Goal: Information Seeking & Learning: Learn about a topic

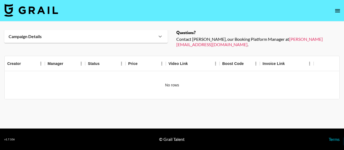
click at [52, 9] on img at bounding box center [31, 10] width 54 height 13
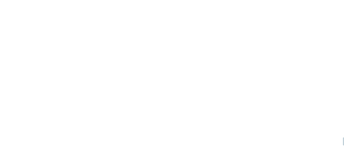
select select "Song"
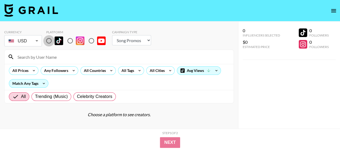
click at [49, 42] on input "radio" at bounding box center [48, 40] width 11 height 11
radio input "true"
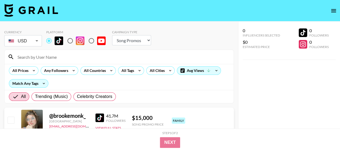
click at [38, 56] on input at bounding box center [122, 57] width 216 height 9
paste input "ozleyasmr"
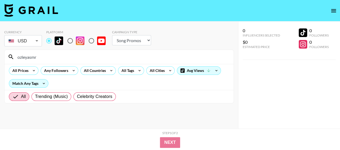
type input "ozleyasmr"
click at [119, 41] on select "Choose Type... Song Promos Brand Promos" at bounding box center [131, 40] width 39 height 10
select select "Brand"
click at [112, 35] on select "Choose Type... Song Promos Brand Promos" at bounding box center [131, 40] width 39 height 10
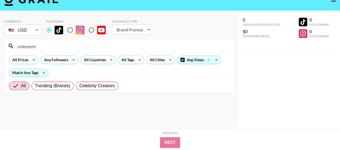
scroll to position [22, 0]
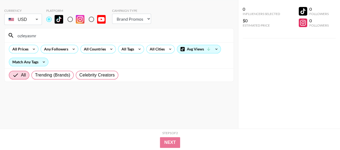
click at [133, 93] on section "Currency USD USD ​ Platform Campaign Type Choose Type... Song Promos Brand Prom…" at bounding box center [119, 57] width 230 height 107
click at [52, 33] on input "ozleyasmr" at bounding box center [122, 35] width 216 height 9
drag, startPoint x: 34, startPoint y: 36, endPoint x: 4, endPoint y: 37, distance: 30.1
click at [4, 38] on div "Currency USD USD ​ Platform Campaign Type Choose Type... Song Promos Brand Prom…" at bounding box center [119, 64] width 238 height 129
paste input "O"
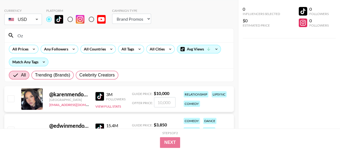
type input "O"
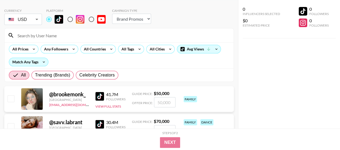
click at [42, 37] on input at bounding box center [122, 35] width 216 height 9
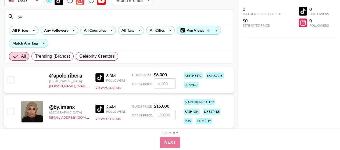
scroll to position [48, 0]
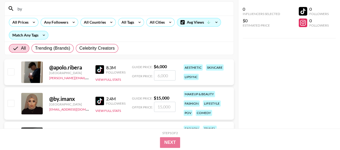
type input "b"
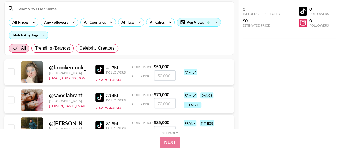
paste input "nadiazuniga"
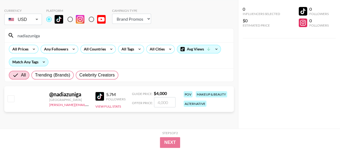
scroll to position [22, 0]
click at [38, 36] on input "nadiazuniga" at bounding box center [122, 35] width 216 height 9
drag, startPoint x: 43, startPoint y: 35, endPoint x: 5, endPoint y: 34, distance: 37.7
click at [5, 34] on div "nadiazuniga" at bounding box center [119, 36] width 229 height 14
paste input "[PERSON_NAME]"
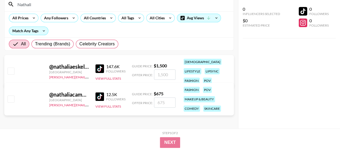
scroll to position [54, 0]
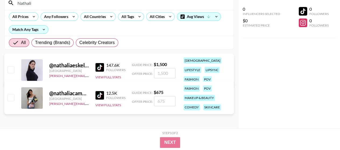
drag, startPoint x: 59, startPoint y: 5, endPoint x: 0, endPoint y: 8, distance: 58.7
click at [0, 8] on div "Currency USD USD ​ Platform Campaign Type Choose Type... Song Promos Brand Prom…" at bounding box center [119, 48] width 238 height 162
paste input "sofia"
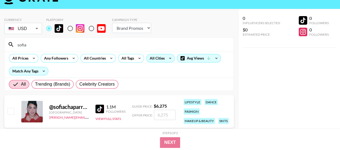
scroll to position [9, 0]
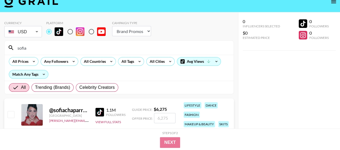
drag, startPoint x: 29, startPoint y: 48, endPoint x: 4, endPoint y: 48, distance: 24.8
click at [4, 48] on div "Currency USD USD ​ Platform Campaign Type Choose Type... Song Promos Brand Prom…" at bounding box center [119, 124] width 238 height 225
paste input "[PERSON_NAME]"
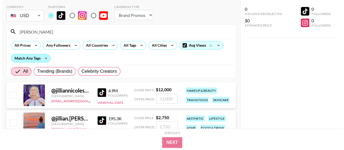
scroll to position [0, 0]
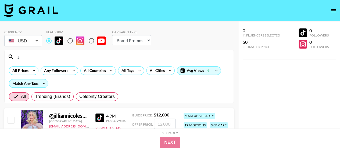
type input "J"
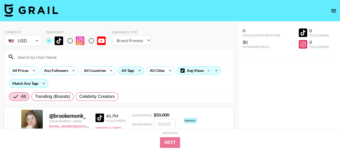
click at [135, 71] on icon at bounding box center [139, 71] width 9 height 8
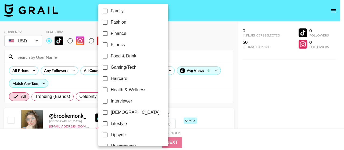
scroll to position [188, 0]
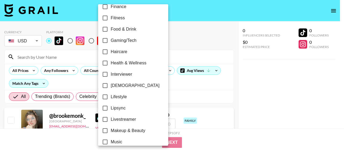
click at [123, 133] on span "Makeup & Beauty" at bounding box center [128, 131] width 35 height 6
click at [111, 133] on input "Makeup & Beauty" at bounding box center [105, 130] width 11 height 11
checkbox input "true"
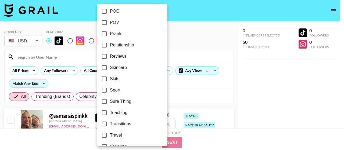
scroll to position [364, 0]
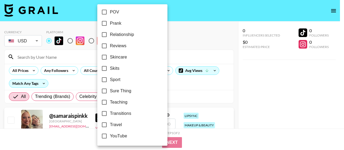
click at [124, 57] on span "Skincare" at bounding box center [118, 57] width 17 height 6
click at [110, 57] on input "Skincare" at bounding box center [104, 57] width 11 height 11
checkbox input "true"
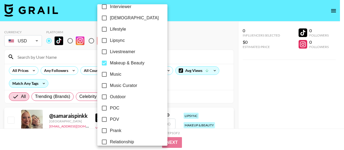
click at [119, 63] on span "Makeup & Beauty" at bounding box center [127, 63] width 35 height 6
click at [110, 63] on input "Makeup & Beauty" at bounding box center [104, 63] width 11 height 11
checkbox input "false"
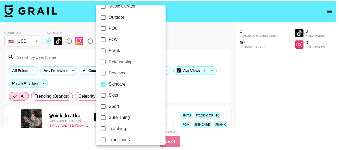
scroll to position [337, 0]
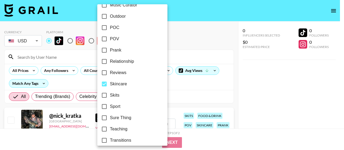
click at [313, 97] on div at bounding box center [172, 75] width 344 height 150
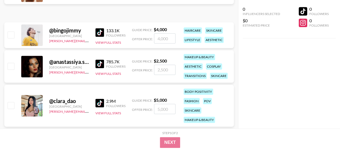
scroll to position [215, 0]
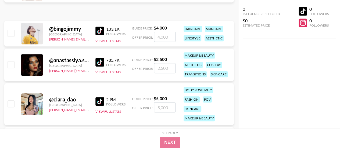
click at [102, 60] on img at bounding box center [99, 62] width 9 height 9
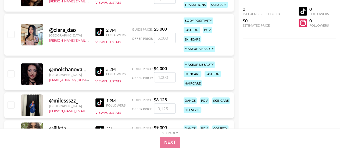
scroll to position [296, 0]
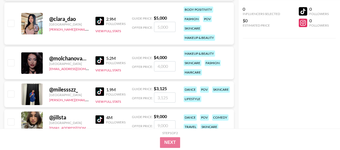
click at [101, 61] on img at bounding box center [99, 60] width 9 height 9
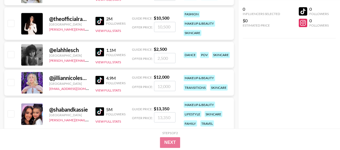
scroll to position [430, 0]
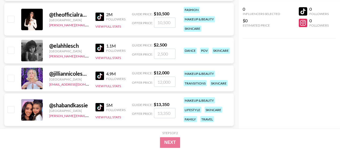
click at [101, 49] on img at bounding box center [99, 48] width 9 height 9
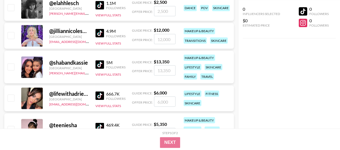
scroll to position [484, 0]
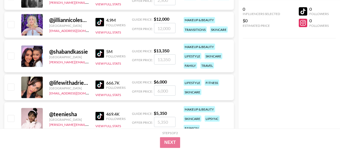
click at [101, 83] on img at bounding box center [99, 84] width 9 height 9
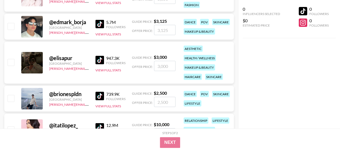
scroll to position [619, 0]
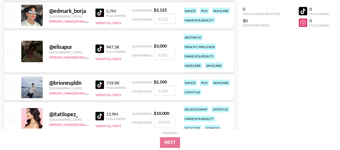
click at [101, 47] on img at bounding box center [99, 49] width 9 height 9
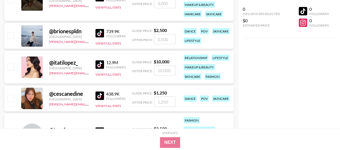
scroll to position [672, 0]
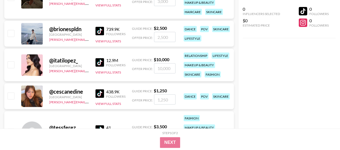
click at [100, 95] on img at bounding box center [99, 94] width 9 height 9
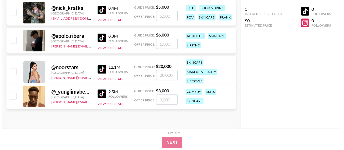
scroll to position [0, 0]
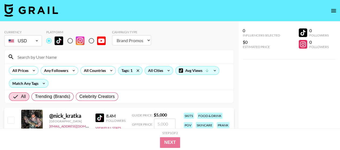
click at [153, 74] on div "All Cities" at bounding box center [154, 71] width 19 height 8
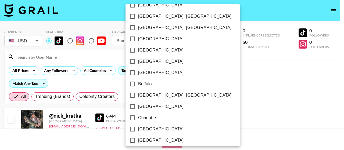
scroll to position [108, 0]
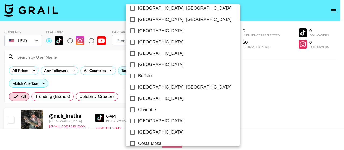
click at [193, 29] on div at bounding box center [172, 75] width 344 height 150
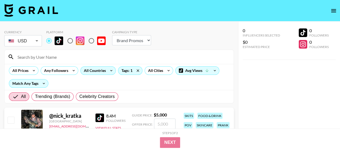
click at [104, 73] on div "All Countries" at bounding box center [94, 71] width 26 height 8
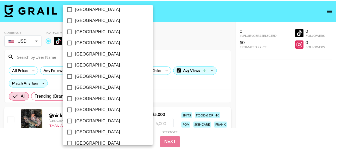
scroll to position [477, 0]
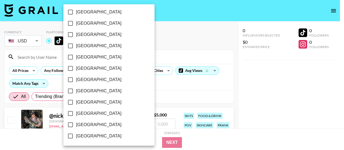
click at [87, 125] on span "[GEOGRAPHIC_DATA]" at bounding box center [98, 125] width 45 height 6
drag, startPoint x: 72, startPoint y: 127, endPoint x: 112, endPoint y: 97, distance: 50.7
click at [73, 127] on input "[GEOGRAPHIC_DATA]" at bounding box center [70, 124] width 11 height 11
checkbox input "true"
click at [183, 45] on div at bounding box center [172, 75] width 344 height 150
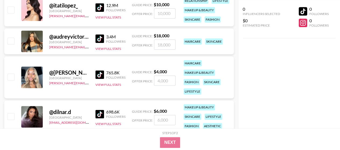
scroll to position [365, 0]
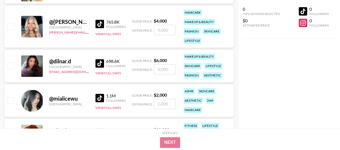
click at [100, 63] on img at bounding box center [99, 63] width 9 height 9
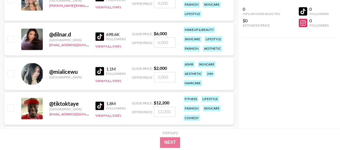
click at [101, 72] on img at bounding box center [99, 71] width 9 height 9
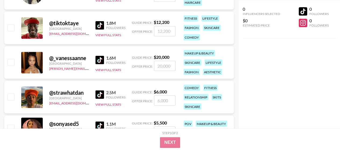
scroll to position [526, 0]
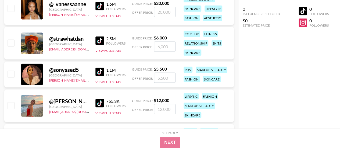
click at [101, 71] on img at bounding box center [99, 72] width 9 height 9
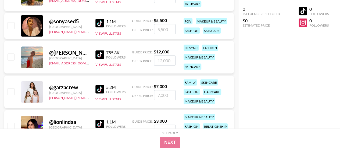
scroll to position [580, 0]
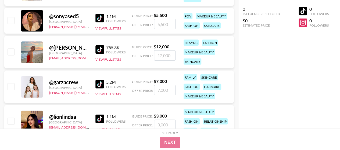
click at [100, 51] on img at bounding box center [99, 49] width 9 height 9
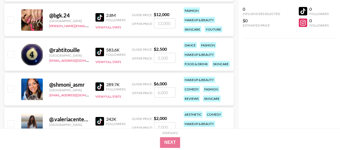
scroll to position [849, 0]
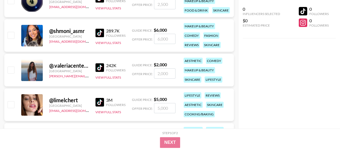
click at [102, 68] on img at bounding box center [99, 67] width 9 height 9
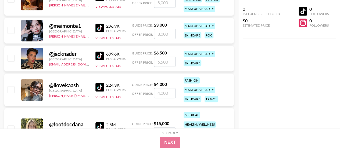
scroll to position [1306, 0]
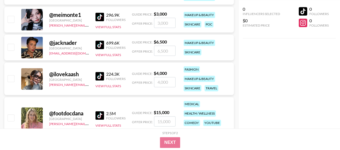
click at [100, 79] on img at bounding box center [99, 76] width 9 height 9
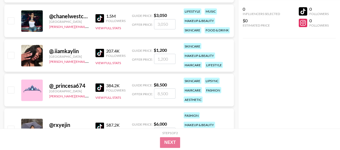
scroll to position [1495, 0]
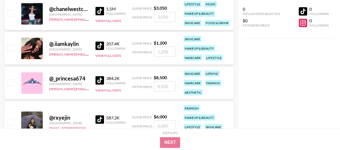
click at [100, 77] on img at bounding box center [99, 80] width 9 height 9
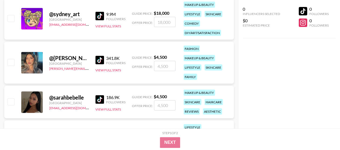
scroll to position [1764, 0]
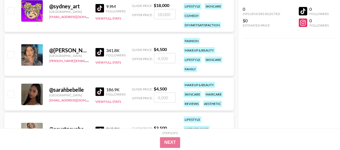
click at [102, 53] on img at bounding box center [99, 52] width 9 height 9
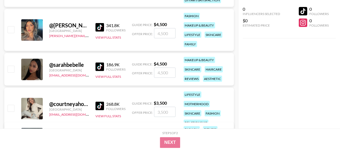
scroll to position [1818, 0]
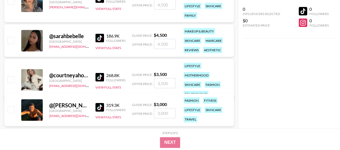
click at [100, 75] on img at bounding box center [99, 77] width 9 height 9
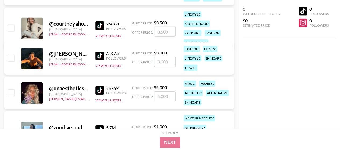
scroll to position [1871, 0]
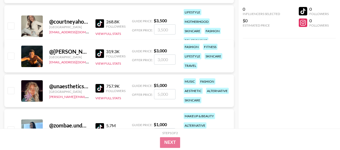
click at [100, 84] on img at bounding box center [99, 88] width 9 height 9
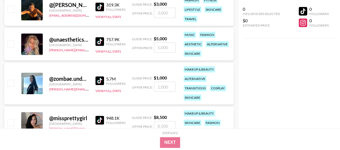
scroll to position [1952, 0]
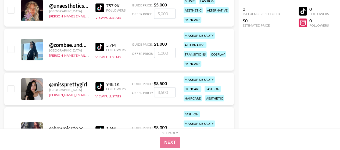
click at [102, 46] on img at bounding box center [99, 47] width 9 height 9
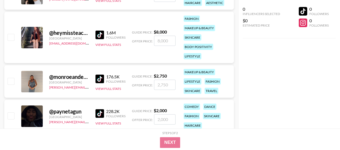
scroll to position [2060, 0]
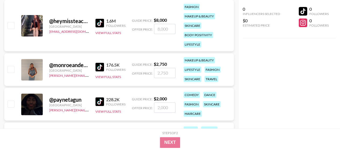
click at [100, 68] on img at bounding box center [99, 67] width 9 height 9
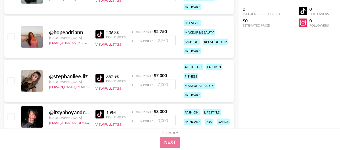
scroll to position [2651, 0]
click at [103, 32] on img at bounding box center [99, 34] width 9 height 9
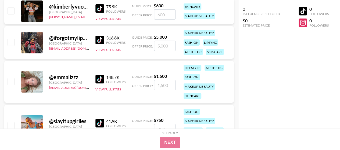
scroll to position [2893, 0]
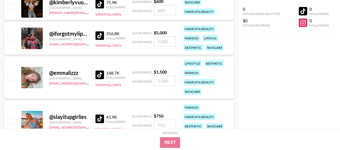
click at [100, 75] on img at bounding box center [99, 75] width 9 height 9
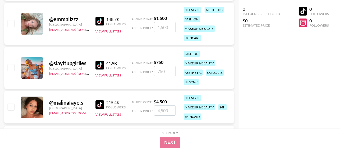
scroll to position [2974, 0]
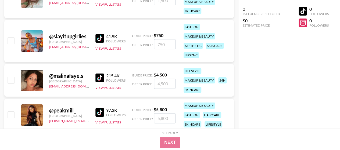
click at [102, 79] on img at bounding box center [99, 78] width 9 height 9
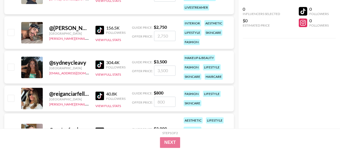
scroll to position [3162, 0]
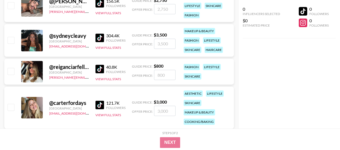
click at [100, 38] on img at bounding box center [99, 38] width 9 height 9
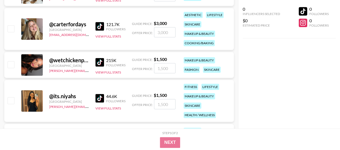
scroll to position [3243, 0]
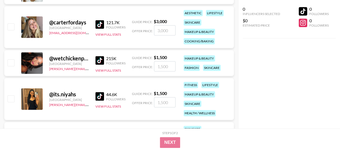
click at [98, 58] on img at bounding box center [99, 60] width 9 height 9
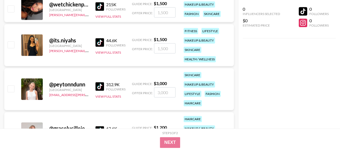
scroll to position [3324, 0]
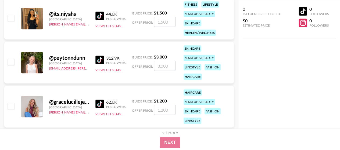
click at [104, 56] on img at bounding box center [99, 60] width 9 height 9
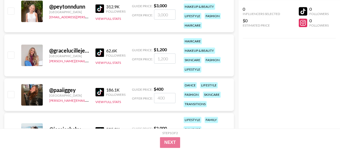
scroll to position [3378, 0]
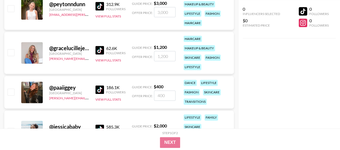
click at [103, 49] on img at bounding box center [99, 50] width 9 height 9
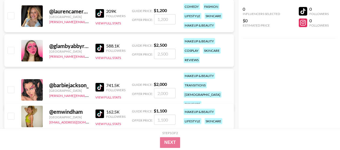
scroll to position [4021, 0]
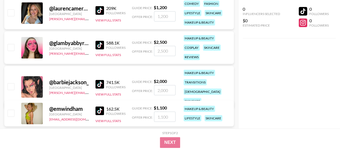
click at [101, 80] on img at bounding box center [99, 84] width 9 height 9
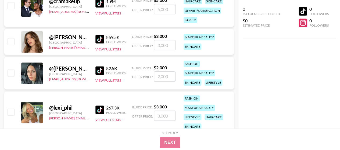
scroll to position [4269, 0]
click at [98, 41] on img at bounding box center [99, 39] width 9 height 9
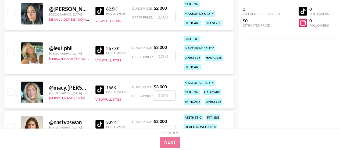
scroll to position [4328, 0]
click at [104, 88] on img at bounding box center [99, 89] width 9 height 9
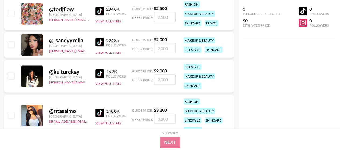
scroll to position [4642, 0]
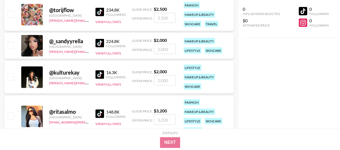
click at [102, 41] on img at bounding box center [99, 43] width 9 height 9
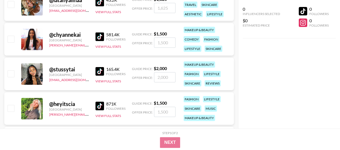
scroll to position [4936, 0]
click at [102, 68] on img at bounding box center [99, 71] width 9 height 9
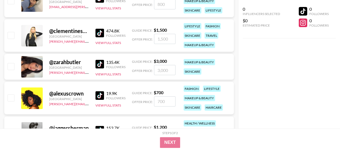
scroll to position [5122, 0]
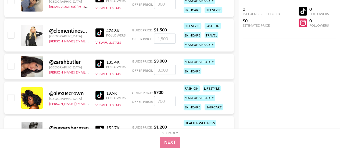
click at [100, 62] on img at bounding box center [99, 64] width 9 height 9
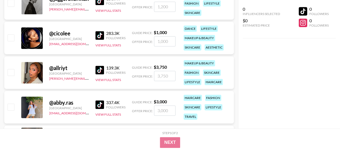
scroll to position [5284, 0]
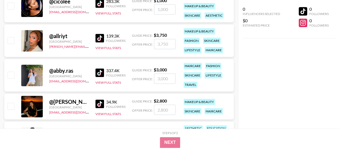
click at [106, 72] on div "337.4K" at bounding box center [115, 70] width 19 height 5
click at [100, 73] on img at bounding box center [99, 73] width 9 height 9
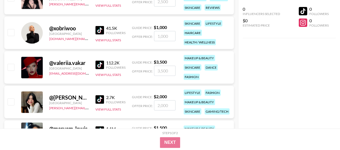
scroll to position [5694, 0]
click at [102, 31] on img at bounding box center [99, 30] width 9 height 9
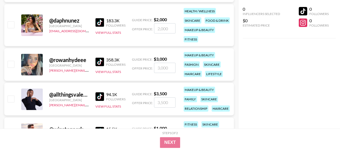
scroll to position [5928, 0]
click at [98, 65] on img at bounding box center [99, 62] width 9 height 9
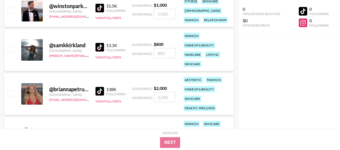
scroll to position [6062, 0]
